Goal: Information Seeking & Learning: Learn about a topic

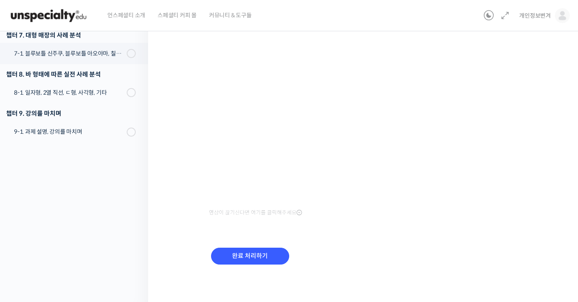
scroll to position [146, 0]
click at [270, 260] on input "완료 처리하기" at bounding box center [250, 256] width 78 height 17
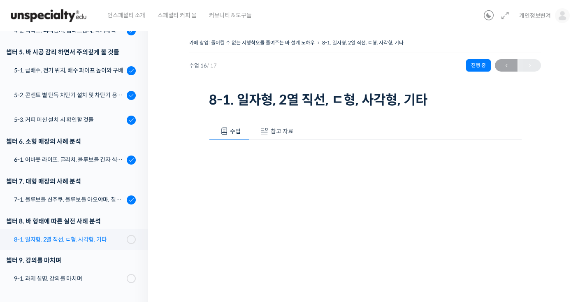
click at [101, 237] on div "8-1. 일자형, 2열 직선, ㄷ형, 사각형, 기타" at bounding box center [69, 239] width 110 height 9
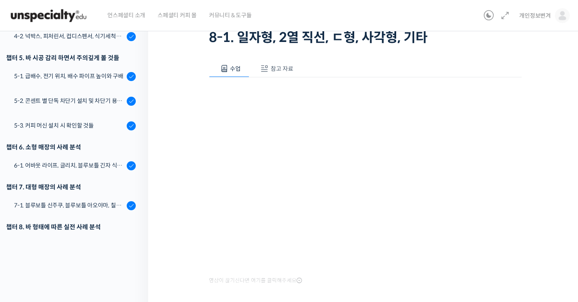
scroll to position [131, 0]
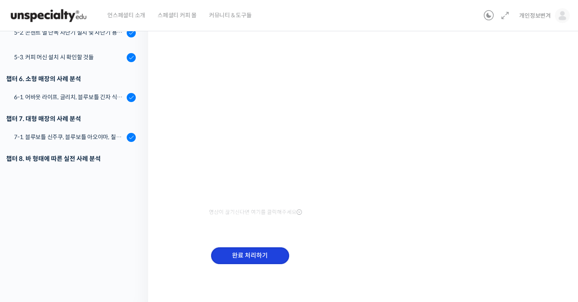
click at [239, 250] on input "완료 처리하기" at bounding box center [250, 255] width 78 height 17
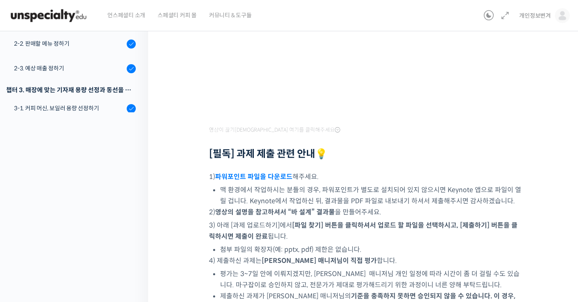
scroll to position [400, 0]
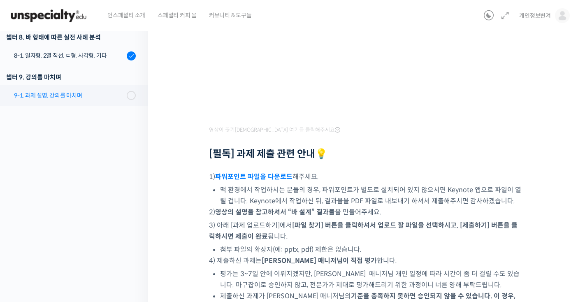
click at [101, 87] on link "9-1. 과제 설명, 강의를 마치며" at bounding box center [72, 95] width 152 height 21
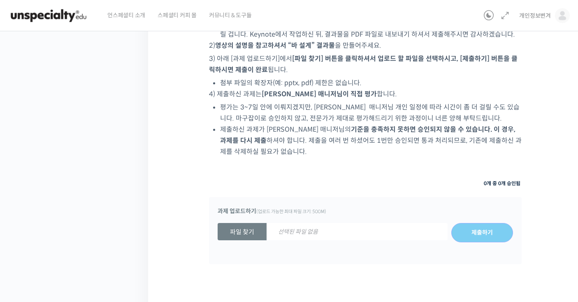
scroll to position [367, 0]
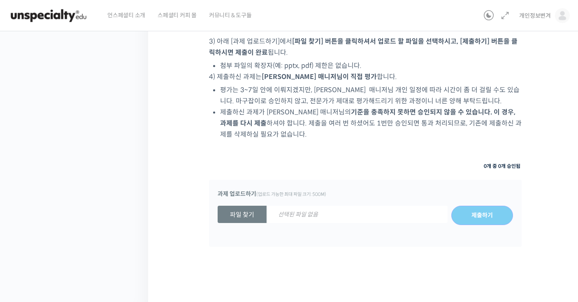
click at [250, 214] on strong "파일 찾기" at bounding box center [242, 214] width 49 height 17
click at [218, 215] on input "파일 찾기 선택된 파일 없음" at bounding box center [218, 215] width 0 height 0
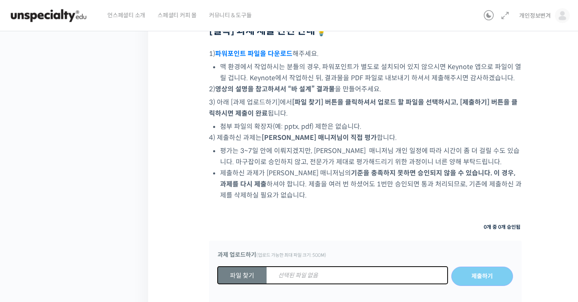
scroll to position [174, 0]
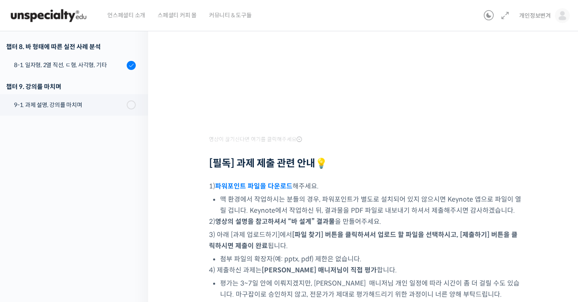
click at [271, 183] on link "파워포인트 파일을 다운로드" at bounding box center [253, 186] width 77 height 9
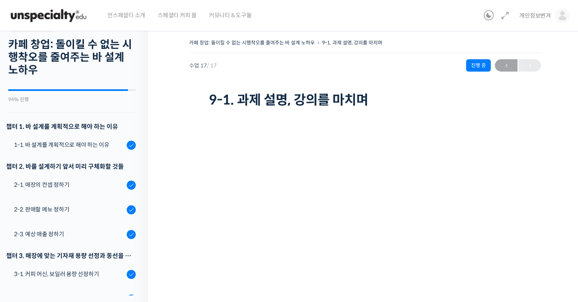
scroll to position [0, 0]
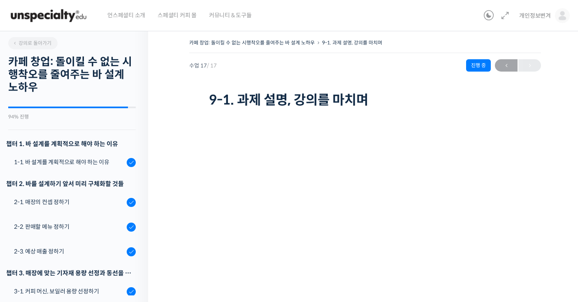
click at [102, 140] on h3 "챕터 1. 바 설계를 계획적으로 해야 하는 이유" at bounding box center [71, 143] width 130 height 11
click at [100, 162] on div "1-1. 바 설계를 계획적으로 해야 하는 이유" at bounding box center [69, 162] width 110 height 9
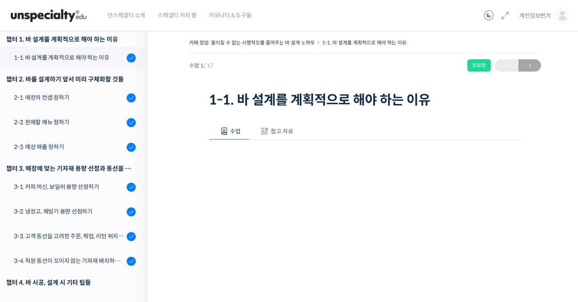
click at [280, 131] on span "참고 자료" at bounding box center [282, 131] width 23 height 7
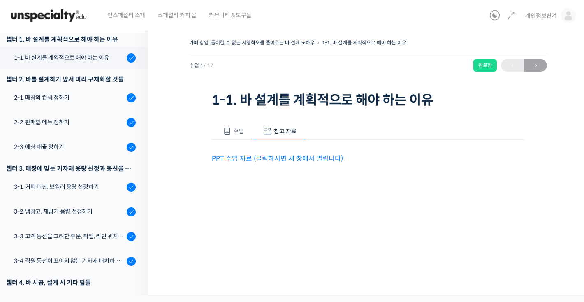
click at [305, 160] on link "PPT 수업 자료 (클릭하시면 새 창에서 열립니다)" at bounding box center [277, 158] width 131 height 9
click at [90, 95] on div "2-1. 매장의 컨셉 정하기" at bounding box center [69, 97] width 110 height 9
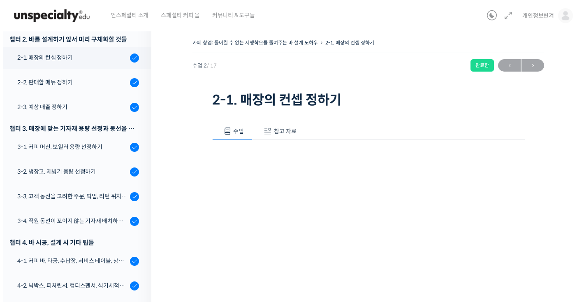
scroll to position [144, 0]
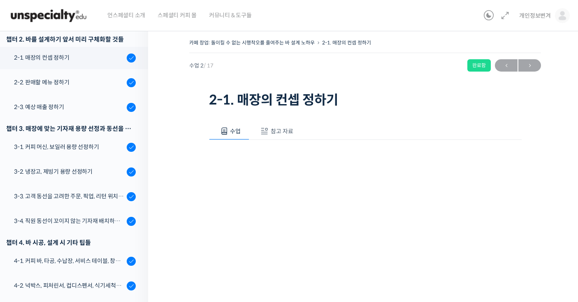
click at [288, 130] on span "참고 자료" at bounding box center [282, 131] width 23 height 7
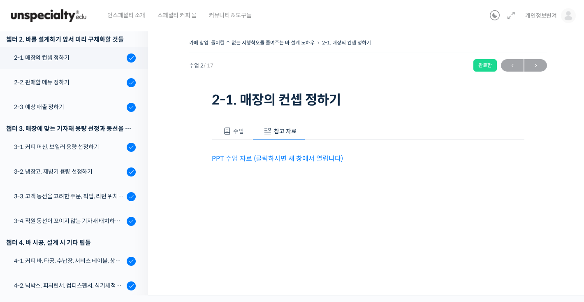
click at [303, 156] on link "PPT 수업 자료 (클릭하시면 새 창에서 열립니다)" at bounding box center [277, 158] width 131 height 9
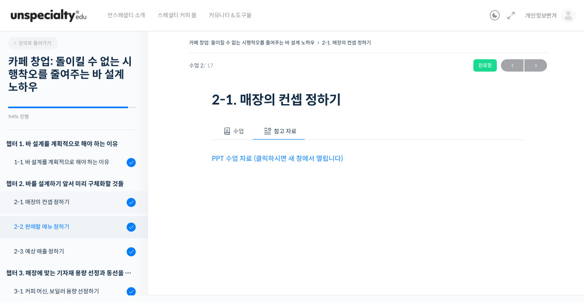
click at [94, 219] on link "2-2. 판매할 메뉴 정하기" at bounding box center [72, 227] width 152 height 22
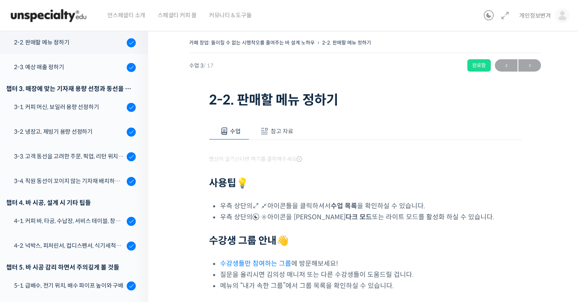
click at [296, 125] on button "참고 자료" at bounding box center [275, 131] width 53 height 17
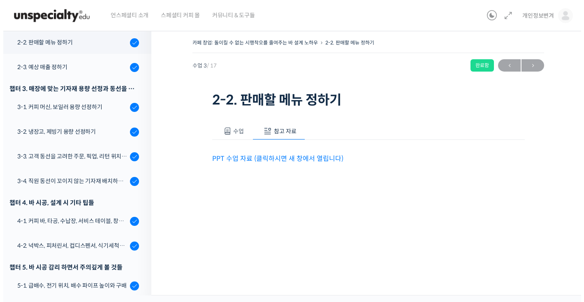
scroll to position [184, 0]
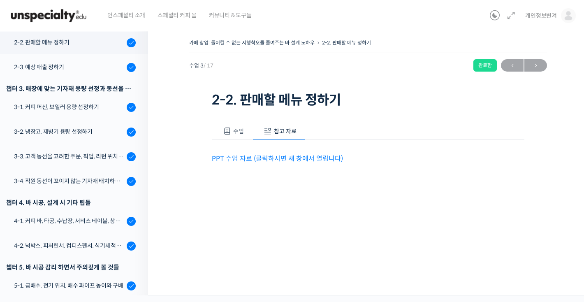
click at [309, 159] on link "PPT 수업 자료 (클릭하시면 새 창에서 열립니다)" at bounding box center [277, 158] width 131 height 9
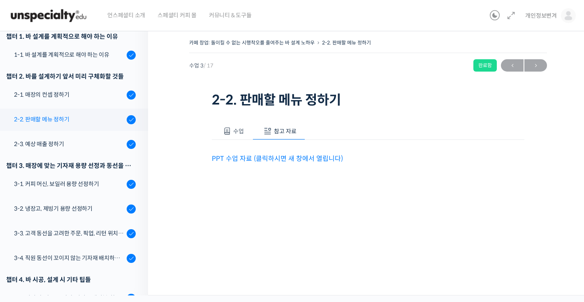
scroll to position [93, 0]
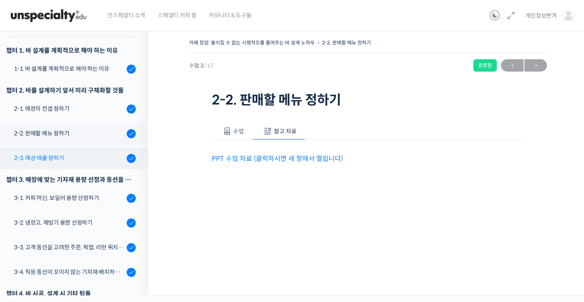
click at [93, 157] on div "2-3. 예상 매출 정하기" at bounding box center [69, 157] width 110 height 9
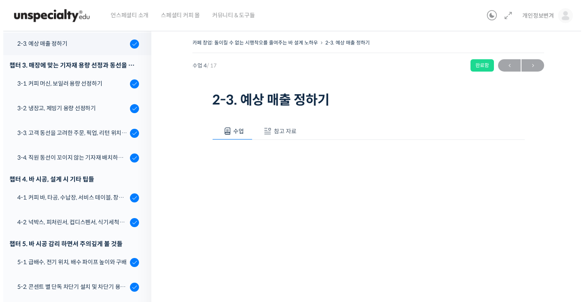
scroll to position [209, 0]
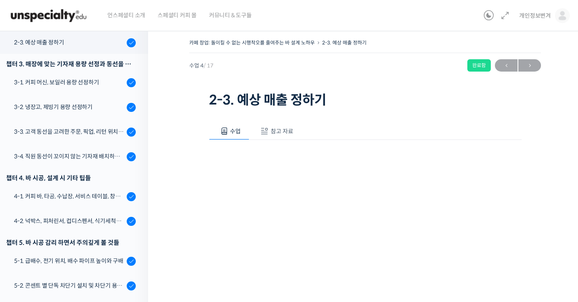
click at [296, 123] on button "참고 자료" at bounding box center [275, 131] width 53 height 17
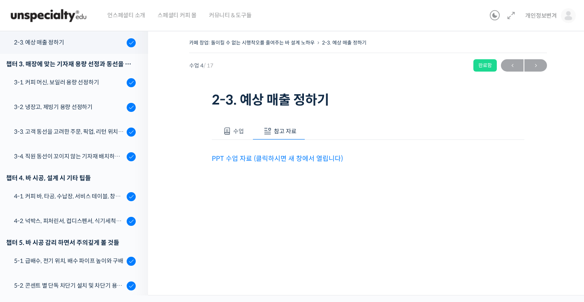
click at [309, 157] on link "PPT 수업 자료 (클릭하시면 새 창에서 열립니다)" at bounding box center [277, 158] width 131 height 9
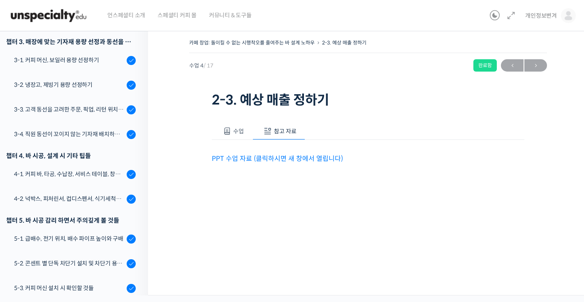
scroll to position [219, 0]
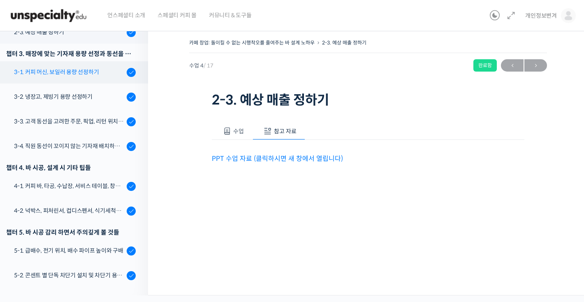
click at [90, 80] on link "3-1. 커피 머신, 보일러 용량 선정하기" at bounding box center [72, 72] width 152 height 22
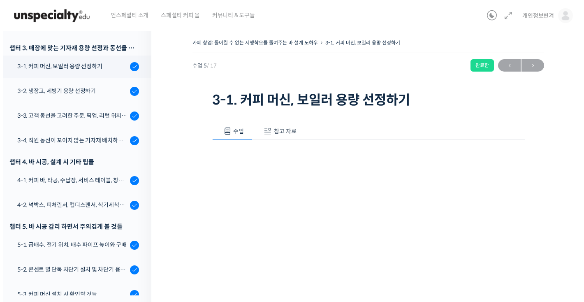
scroll to position [234, 0]
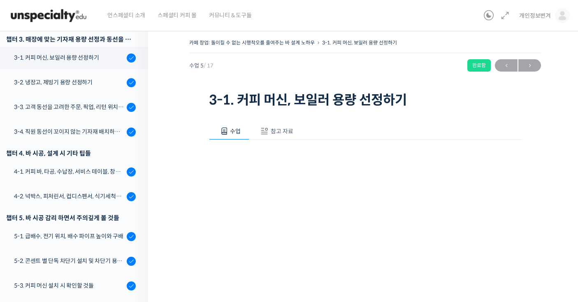
click at [273, 130] on span "참고 자료" at bounding box center [282, 131] width 23 height 7
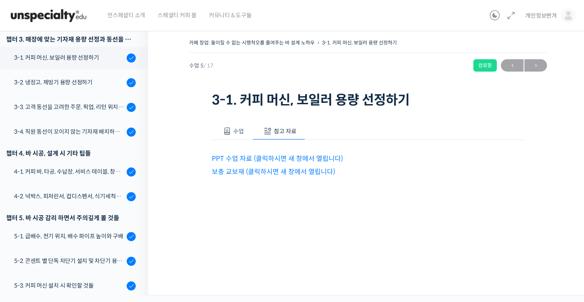
click at [324, 156] on link "PPT 수업 자료 (클릭하시면 새 창에서 열립니다)" at bounding box center [277, 158] width 131 height 9
click at [316, 175] on link "보충 교보재 (클릭하시면 새 창에서 열립니다)" at bounding box center [273, 171] width 123 height 9
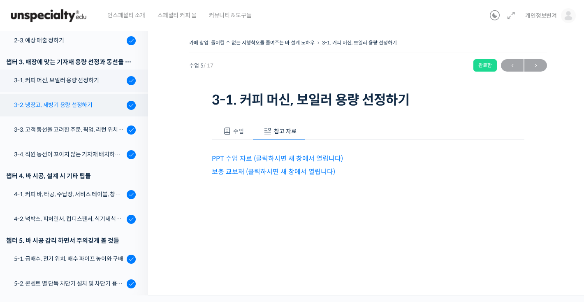
scroll to position [211, 0]
click at [96, 110] on link "3-2. 냉장고, 제빙기 용량 선정하기" at bounding box center [72, 106] width 152 height 22
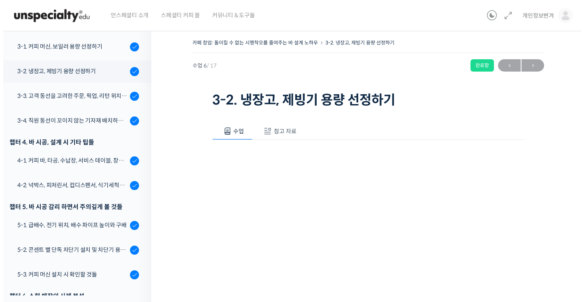
scroll to position [274, 0]
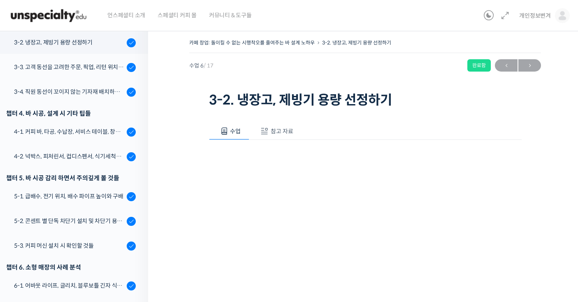
click at [298, 131] on button "참고 자료" at bounding box center [275, 131] width 53 height 17
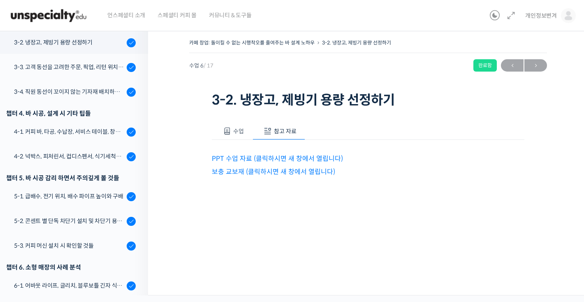
click at [321, 157] on link "PPT 수업 자료 (클릭하시면 새 창에서 열립니다)" at bounding box center [277, 158] width 131 height 9
click at [281, 170] on link "보충 교보재 (클릭하시면 새 창에서 열립니다)" at bounding box center [273, 171] width 123 height 9
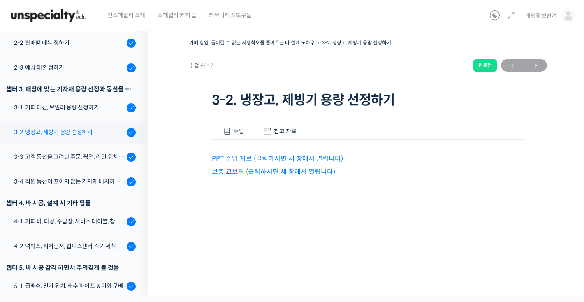
click at [89, 132] on div "3-2. 냉장고, 제빙기 용량 선정하기" at bounding box center [69, 132] width 110 height 9
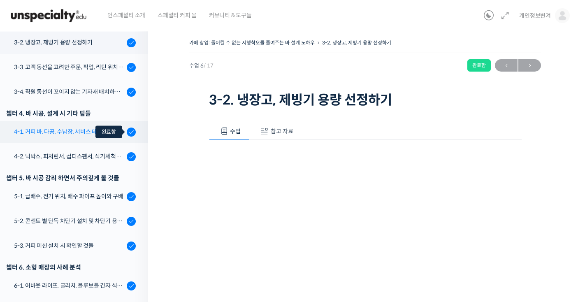
scroll to position [251, 0]
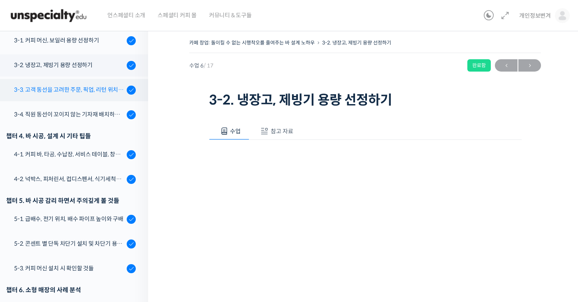
click at [84, 97] on link "3-3. 고객 동선을 고려한 주문, 픽업, 리턴 위치 정하기" at bounding box center [72, 90] width 152 height 22
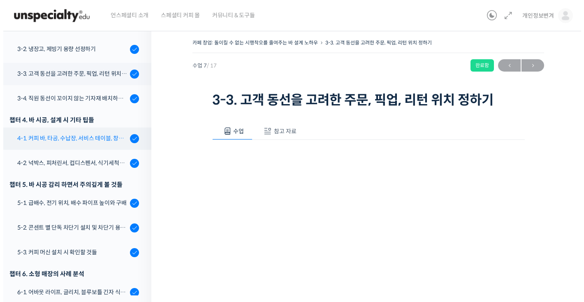
scroll to position [298, 0]
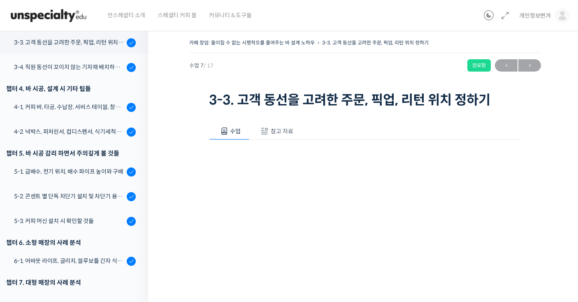
click at [287, 130] on span "참고 자료" at bounding box center [282, 131] width 23 height 7
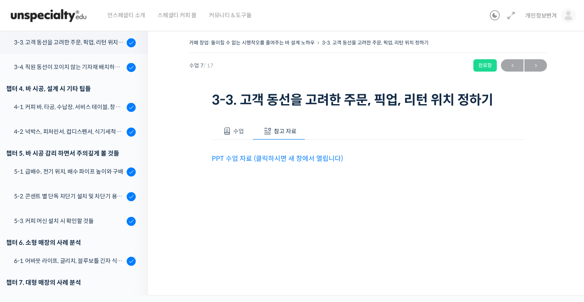
click at [306, 160] on link "PPT 수업 자료 (클릭하시면 새 창에서 열립니다)" at bounding box center [277, 158] width 131 height 9
click at [86, 75] on link "3-4. 직원 동선이 꼬이지 않는 기자재 배치하는 방법" at bounding box center [72, 67] width 152 height 22
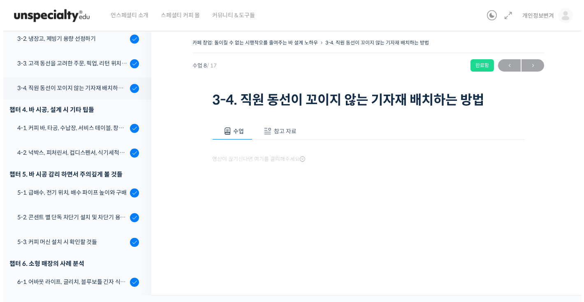
scroll to position [323, 0]
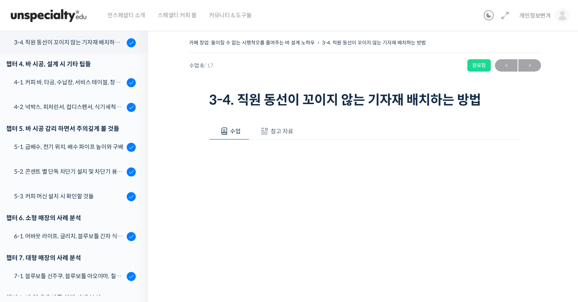
click at [271, 131] on span "참고 자료" at bounding box center [282, 131] width 23 height 7
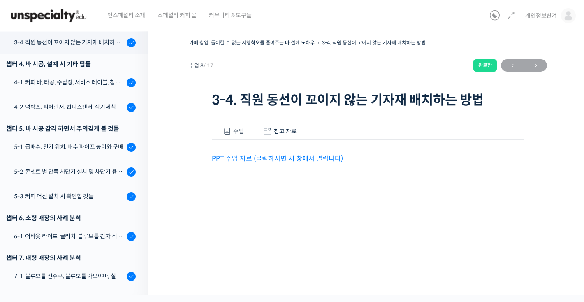
click at [290, 158] on link "PPT 수업 자료 (클릭하시면 새 창에서 열립니다)" at bounding box center [277, 158] width 131 height 9
click at [90, 90] on link "4-1. 커피 바, 타공, 수납장, 서비스 테이블, 창고 및 직원 휴게실" at bounding box center [72, 83] width 152 height 22
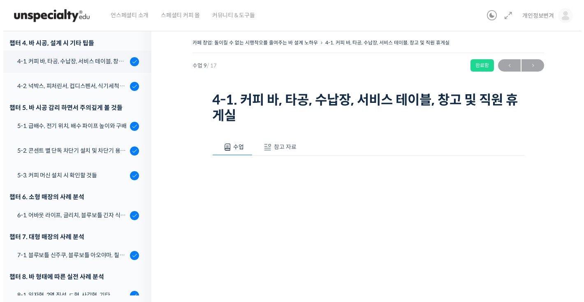
scroll to position [348, 0]
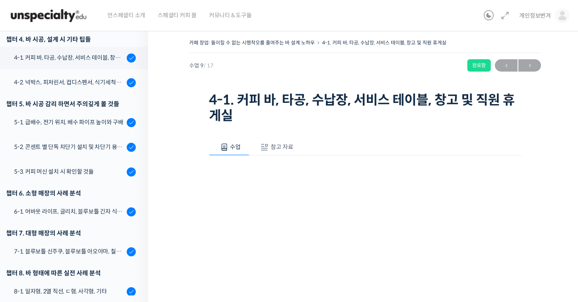
click at [272, 148] on span "참고 자료" at bounding box center [282, 146] width 23 height 7
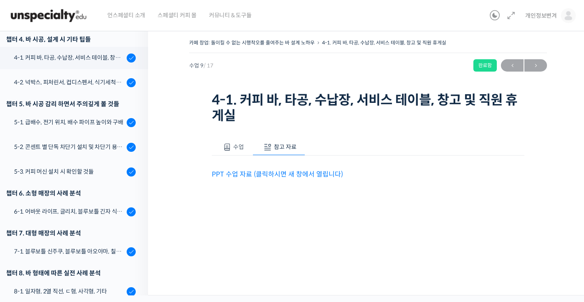
click at [321, 174] on link "PPT 수업 자료 (클릭하시면 새 창에서 열립니다)" at bounding box center [277, 174] width 131 height 9
click at [96, 86] on div "4-2. 넉박스, 피처린서, 컵디스펜서, 식기세척기, 쇼케이스" at bounding box center [69, 82] width 110 height 9
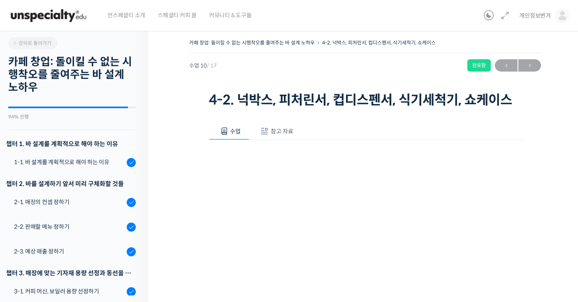
scroll to position [387, 0]
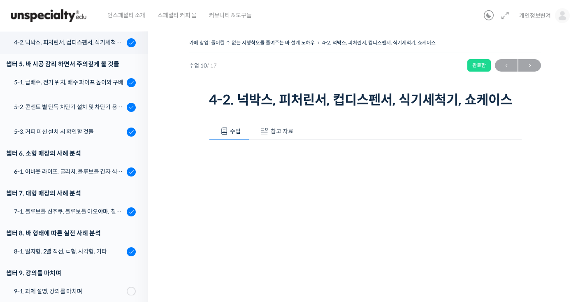
click at [289, 128] on span "참고 자료" at bounding box center [282, 131] width 23 height 7
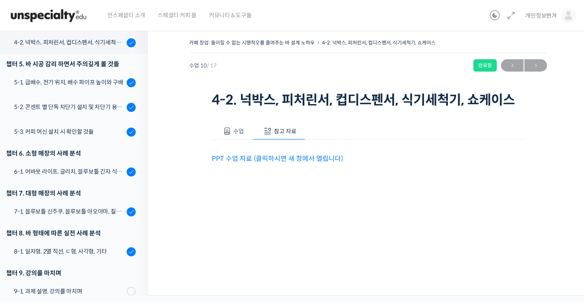
click at [304, 160] on link "PPT 수업 자료 (클릭하시면 새 창에서 열립니다)" at bounding box center [277, 158] width 131 height 9
click at [71, 90] on link "5-1. 급배수, 전기 위치, 배수 파이프 높이와 구배" at bounding box center [72, 83] width 152 height 22
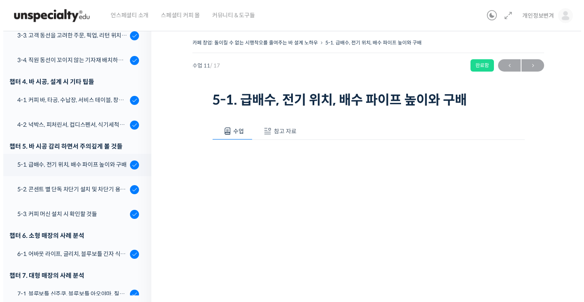
scroll to position [400, 0]
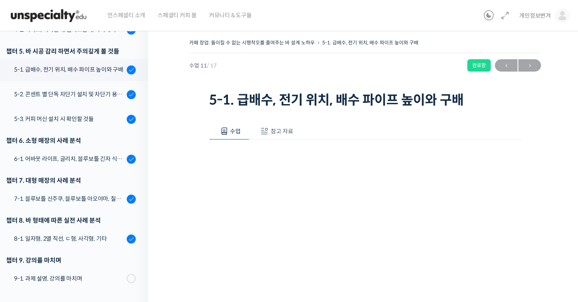
click at [295, 130] on button "참고 자료" at bounding box center [275, 131] width 53 height 17
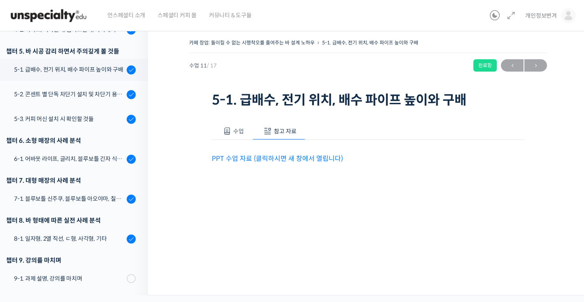
click at [297, 160] on link "PPT 수업 자료 (클릭하시면 새 창에서 열립니다)" at bounding box center [277, 158] width 131 height 9
click at [100, 90] on div "5-2. 콘센트 별 단독 차단기 설치 및 차단기 용량 확인" at bounding box center [69, 94] width 110 height 9
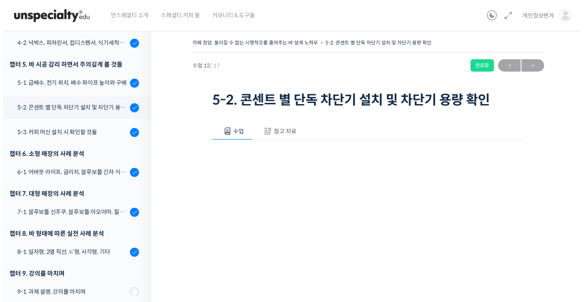
scroll to position [400, 0]
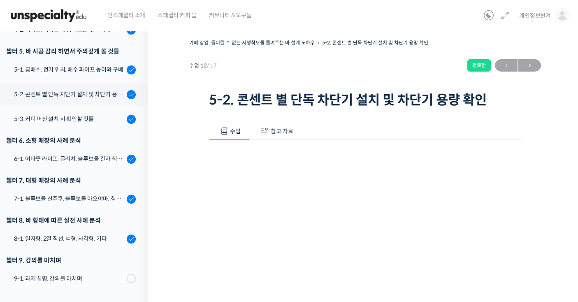
click at [274, 131] on span "참고 자료" at bounding box center [282, 131] width 23 height 7
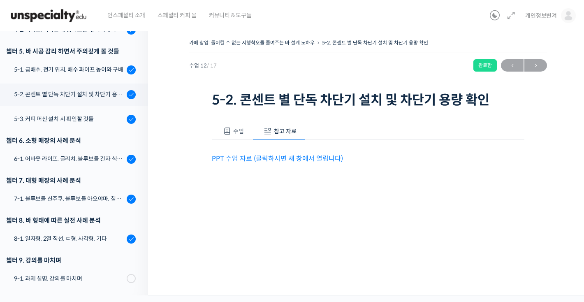
click at [329, 157] on link "PPT 수업 자료 (클릭하시면 새 창에서 열립니다)" at bounding box center [277, 158] width 131 height 9
click at [95, 118] on div "5-3. 커피 머신 설치 시 확인할 것들" at bounding box center [69, 118] width 110 height 9
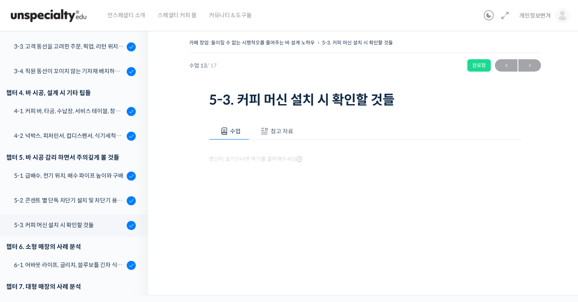
scroll to position [400, 0]
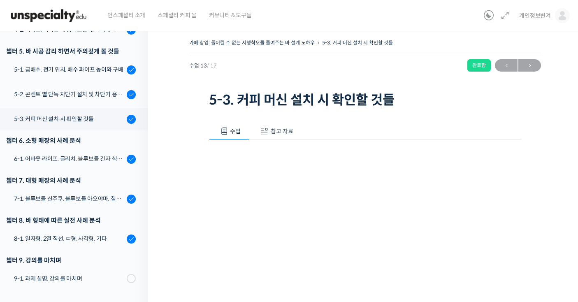
click at [283, 130] on span "참고 자료" at bounding box center [282, 131] width 23 height 7
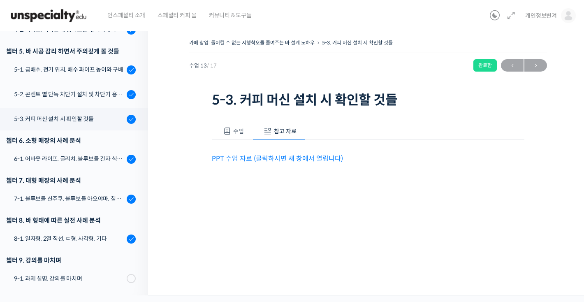
click at [254, 159] on link "PPT 수업 자료 (클릭하시면 새 창에서 열립니다)" at bounding box center [277, 158] width 131 height 9
click at [81, 156] on div "6-1. 어바웃 라이프, 글리치, 블루보틀 긴자 식스, 로로움" at bounding box center [69, 158] width 110 height 9
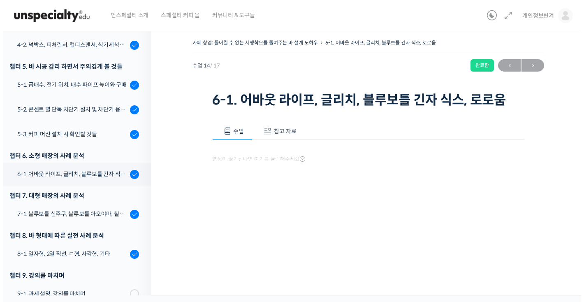
scroll to position [400, 0]
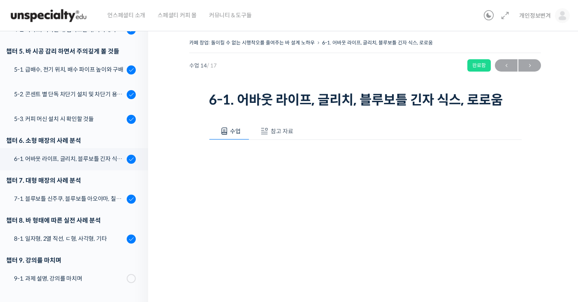
click at [288, 124] on button "참고 자료" at bounding box center [275, 131] width 53 height 17
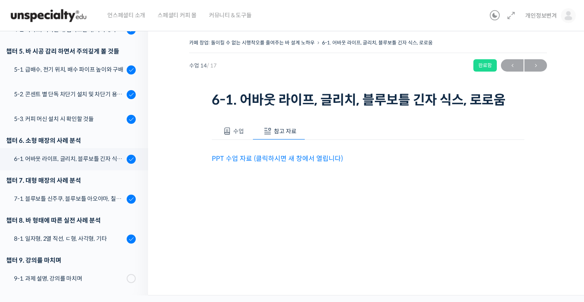
click at [309, 159] on link "PPT 수업 자료 (클릭하시면 새 창에서 열립니다)" at bounding box center [277, 158] width 131 height 9
click at [86, 202] on div "7-1. 블루보틀 신주쿠, 블루보틀 아오야마, 칠성조선소, 히어리스트" at bounding box center [69, 198] width 110 height 9
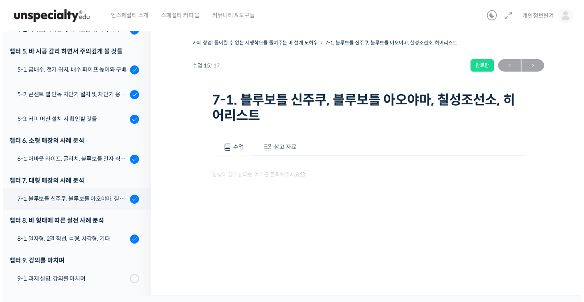
scroll to position [400, 0]
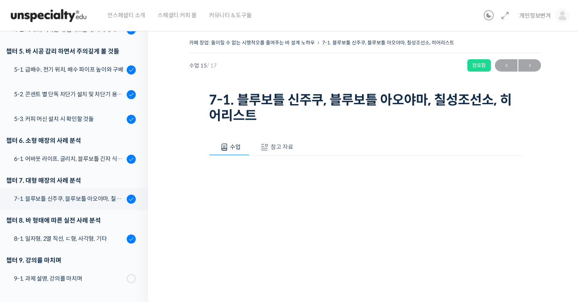
click at [284, 144] on span "참고 자료" at bounding box center [282, 146] width 23 height 7
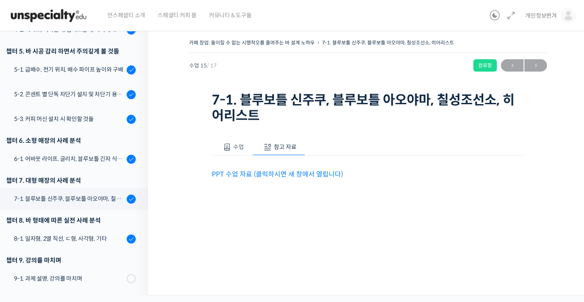
click at [322, 176] on link "PPT 수업 자료 (클릭하시면 새 창에서 열립니다)" at bounding box center [277, 174] width 131 height 9
click at [58, 234] on div "8-1. 일자형, 2열 직선, ㄷ형, 사각형, 기타" at bounding box center [69, 238] width 110 height 9
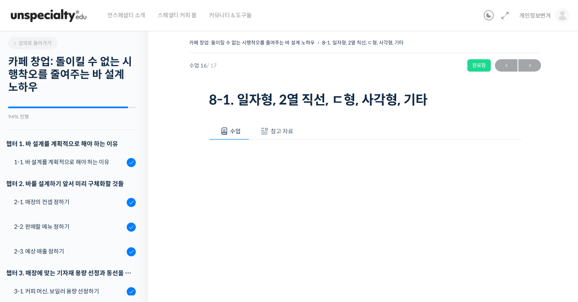
scroll to position [400, 0]
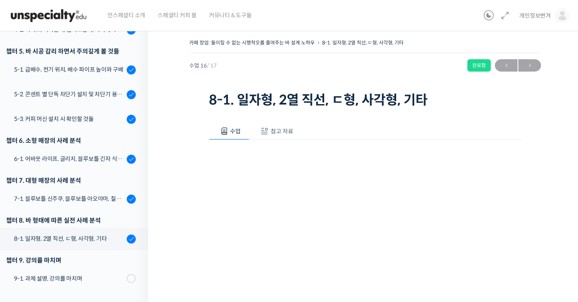
click at [290, 137] on button "참고 자료" at bounding box center [275, 131] width 53 height 17
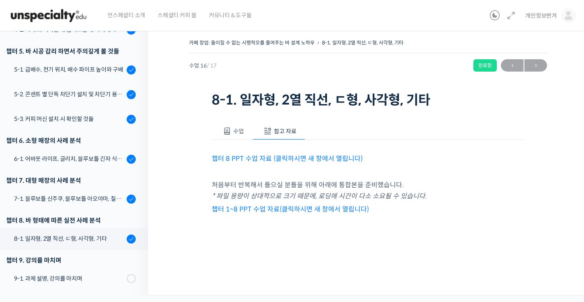
click at [350, 209] on link "챕터 1~8 PPT 수업 자료(클릭하시면 새 창에서 열립니다)" at bounding box center [290, 209] width 157 height 9
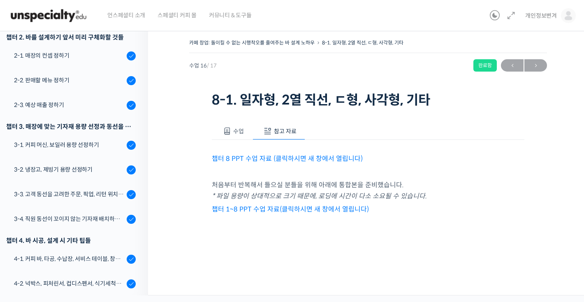
scroll to position [216, 0]
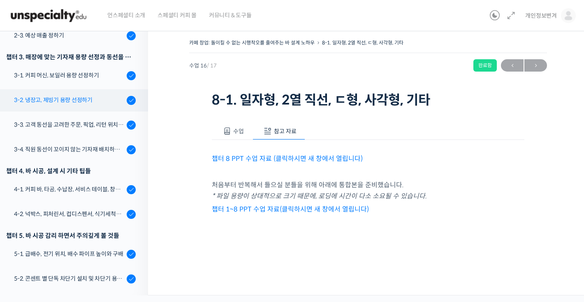
click at [89, 102] on div "3-2. 냉장고, 제빙기 용량 선정하기" at bounding box center [69, 99] width 110 height 9
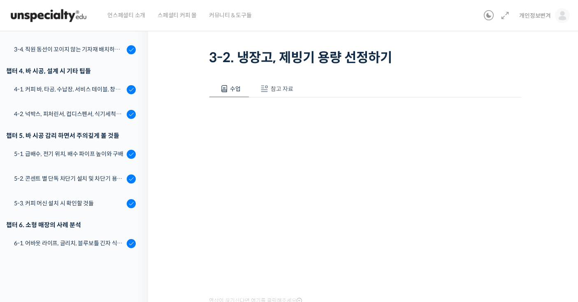
scroll to position [101, 0]
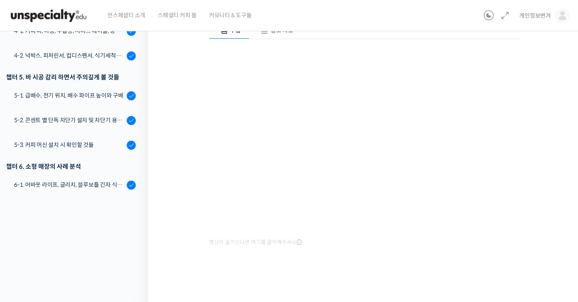
click at [420, 44] on div "영상이 끊기신다면 여기를 클릭해주세요" at bounding box center [365, 143] width 313 height 209
